Goal: Task Accomplishment & Management: Complete application form

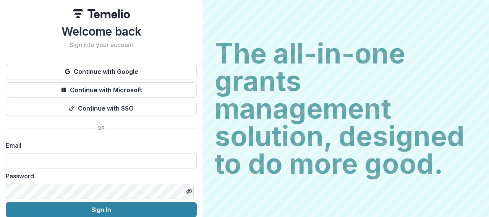
click at [57, 162] on input at bounding box center [101, 160] width 191 height 15
type input "**********"
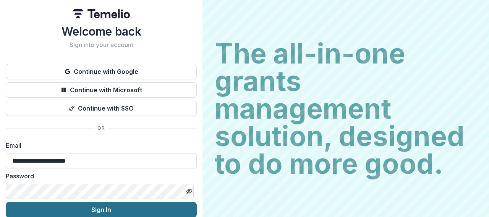
click at [96, 211] on button "Sign In" at bounding box center [101, 209] width 191 height 15
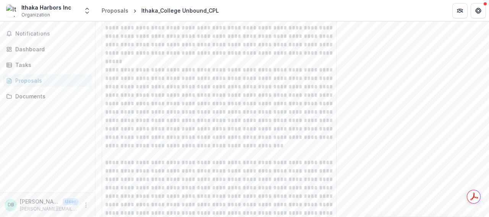
scroll to position [993, 0]
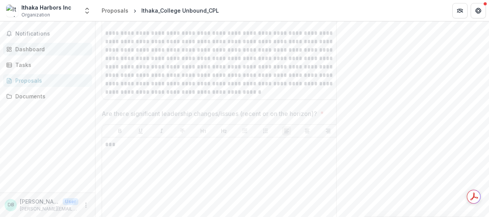
click at [32, 51] on div "Dashboard" at bounding box center [50, 49] width 71 height 8
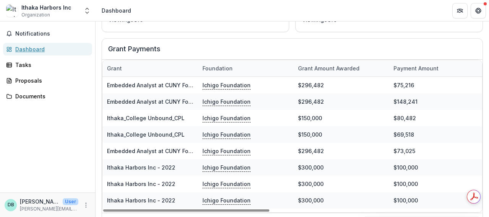
scroll to position [313, 0]
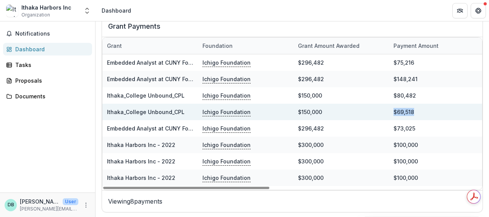
drag, startPoint x: 422, startPoint y: 112, endPoint x: 384, endPoint y: 112, distance: 37.4
copy div "$69,518"
click at [151, 109] on link "Ithaka_College Unbound_CPL" at bounding box center [146, 112] width 78 height 6
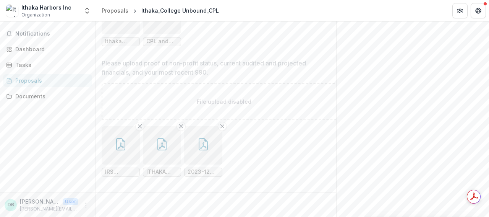
scroll to position [1386, 0]
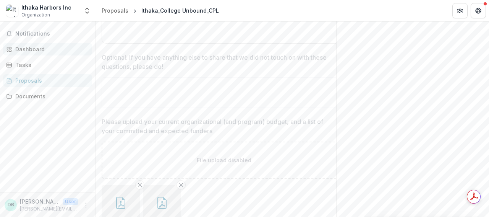
click at [21, 49] on div "Dashboard" at bounding box center [50, 49] width 71 height 8
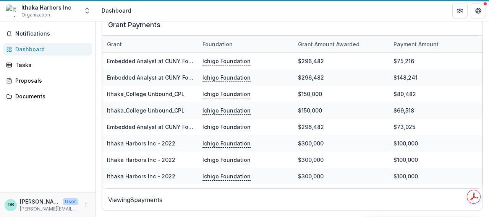
scroll to position [313, 0]
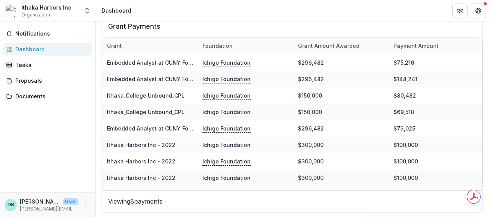
click at [28, 50] on div "Dashboard" at bounding box center [50, 49] width 71 height 8
click at [25, 98] on div "Documents" at bounding box center [50, 96] width 71 height 8
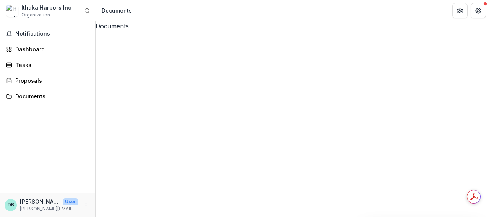
click at [20, 50] on div "Dashboard" at bounding box center [50, 49] width 71 height 8
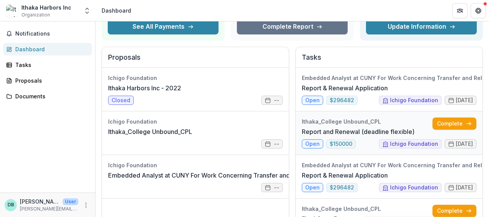
click at [317, 127] on link "Report and Renewal (deadline flexible)" at bounding box center [358, 131] width 113 height 9
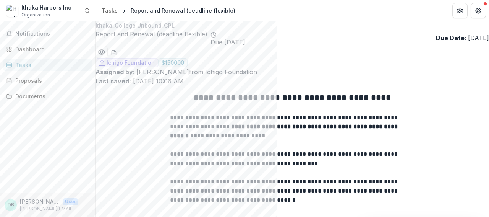
drag, startPoint x: 335, startPoint y: 40, endPoint x: 367, endPoint y: 38, distance: 32.2
copy p "[DATE]"
click at [117, 50] on icon "download-word-button" at bounding box center [114, 53] width 6 height 6
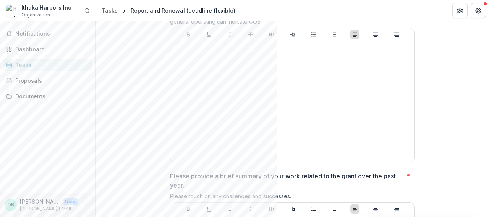
scroll to position [153, 0]
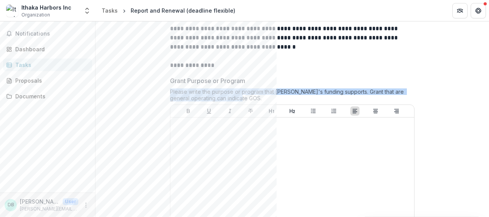
drag, startPoint x: 190, startPoint y: 90, endPoint x: 113, endPoint y: 87, distance: 76.9
copy div "Please write the purpose or program that [PERSON_NAME]'s funding supports. Gran…"
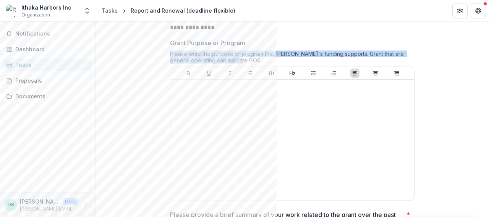
scroll to position [267, 0]
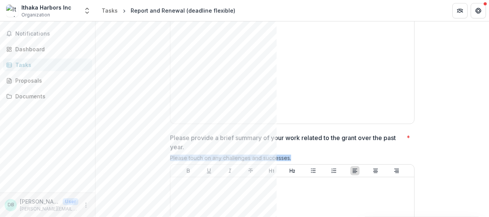
drag, startPoint x: 239, startPoint y: 148, endPoint x: 110, endPoint y: 154, distance: 129.6
click at [164, 154] on div "**********" at bounding box center [292, 218] width 257 height 801
copy div "Please touch on any challenges and successes."
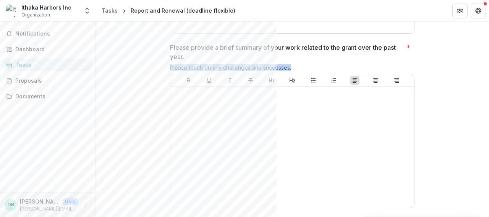
scroll to position [420, 0]
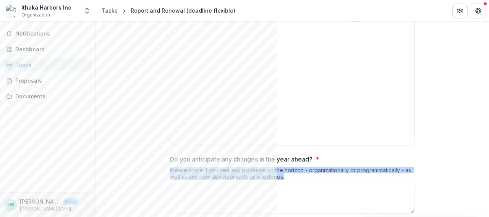
drag, startPoint x: 221, startPoint y: 172, endPoint x: 108, endPoint y: 160, distance: 114.1
click at [164, 160] on div "**********" at bounding box center [292, 65] width 257 height 801
copy div "Please share if you see any problems on the horizon - organizationally or progr…"
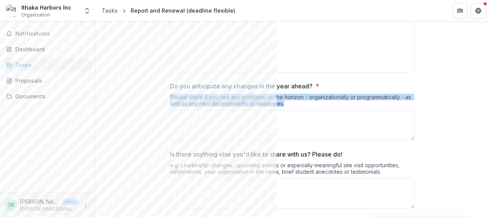
scroll to position [573, 0]
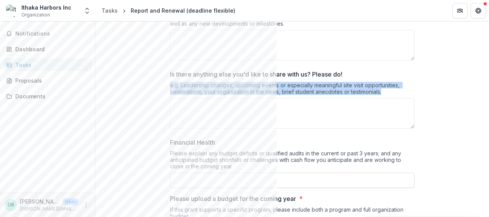
drag, startPoint x: 326, startPoint y: 83, endPoint x: 107, endPoint y: 76, distance: 219.4
copy div "e.g. Leadership changes, upcoming events or especially meaningful site visit op…"
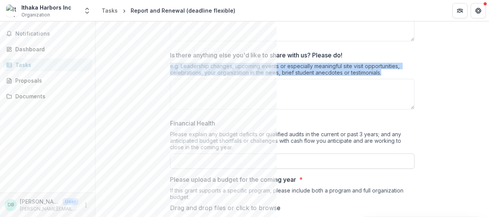
scroll to position [650, 0]
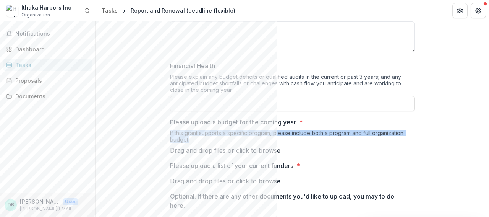
drag, startPoint x: 142, startPoint y: 130, endPoint x: 105, endPoint y: 125, distance: 37.8
copy div "If this grant supports a specific program, please include both a program and fu…"
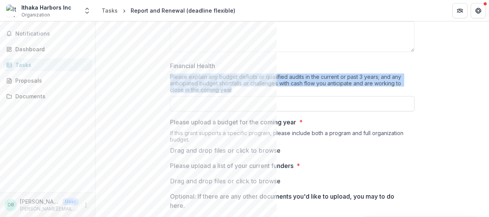
drag, startPoint x: 176, startPoint y: 84, endPoint x: 104, endPoint y: 67, distance: 73.5
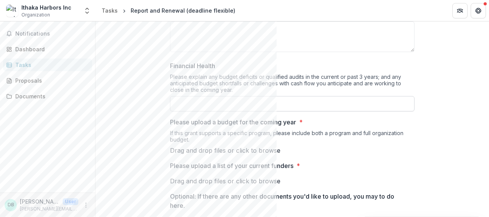
click at [203, 99] on input "Financial Health" at bounding box center [292, 103] width 245 height 15
drag, startPoint x: 189, startPoint y: 76, endPoint x: 102, endPoint y: 73, distance: 87.2
click at [191, 75] on div "Please explain any budget deficits or qualified audits in the current or past 3…" at bounding box center [292, 84] width 245 height 23
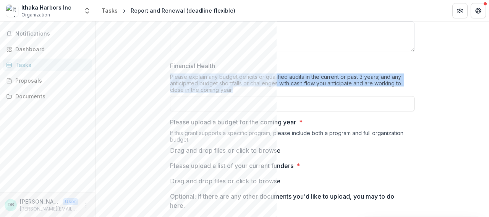
drag, startPoint x: 188, startPoint y: 83, endPoint x: 109, endPoint y: 66, distance: 81.3
copy div "Please explain any budget deficits or qualified audits in the current or past 3…"
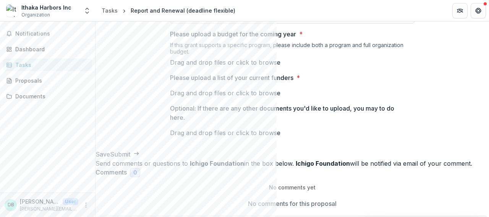
scroll to position [696, 0]
